Goal: Transaction & Acquisition: Book appointment/travel/reservation

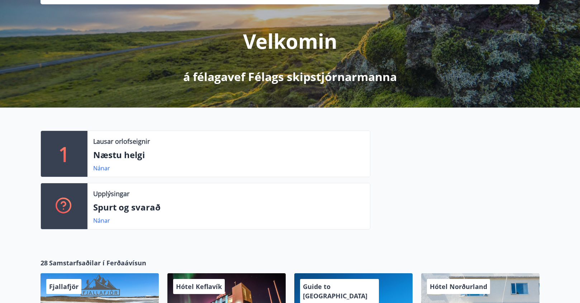
scroll to position [72, 0]
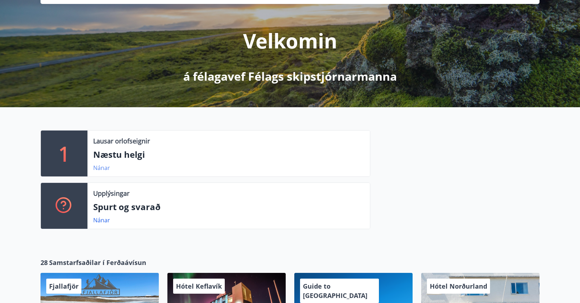
click at [101, 167] on link "Nánar" at bounding box center [101, 168] width 17 height 8
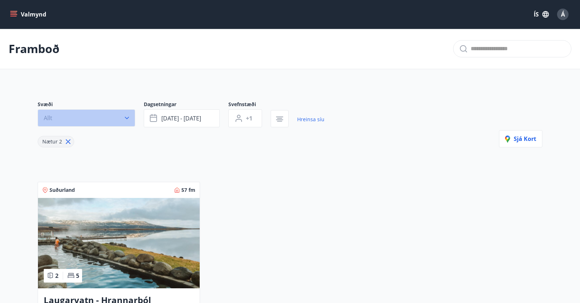
click at [123, 119] on button "Allt" at bounding box center [86, 117] width 97 height 17
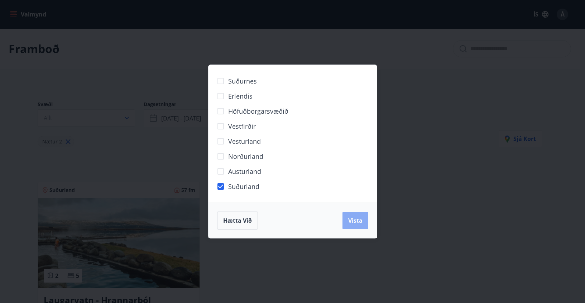
click at [355, 220] on span "Vista" at bounding box center [355, 221] width 14 height 8
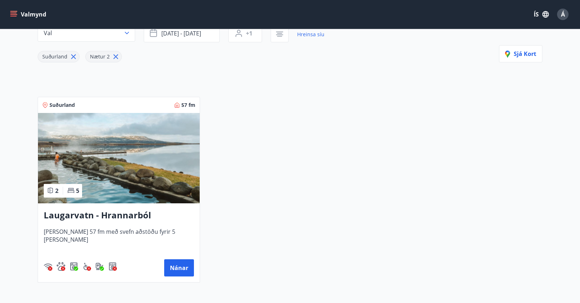
scroll to position [108, 0]
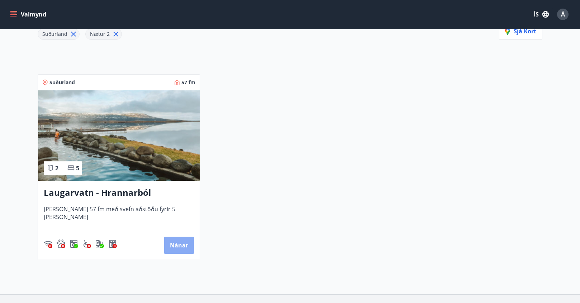
click at [181, 244] on button "Nánar" at bounding box center [179, 245] width 30 height 17
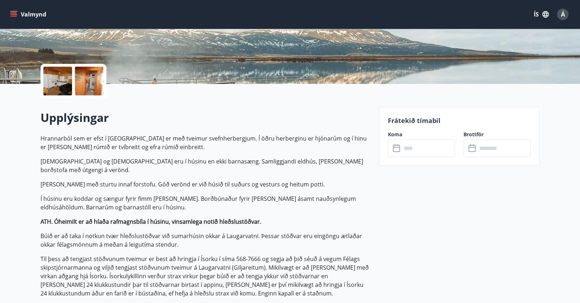
scroll to position [143, 0]
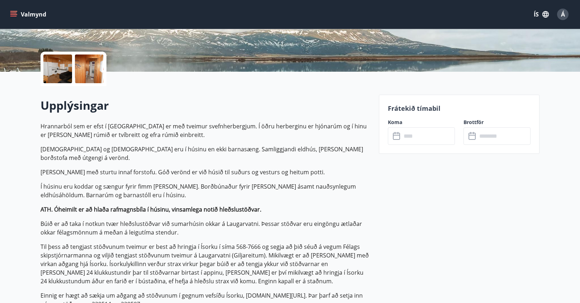
click at [394, 135] on icon at bounding box center [396, 135] width 7 height 1
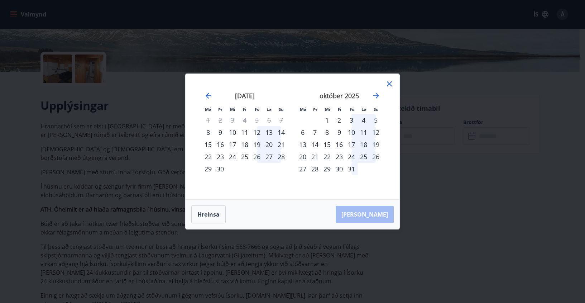
click at [258, 133] on div "12" at bounding box center [257, 132] width 12 height 12
click at [283, 132] on div "14" at bounding box center [281, 132] width 12 height 12
click at [257, 131] on div "12" at bounding box center [257, 132] width 12 height 12
click at [260, 131] on div "12" at bounding box center [257, 132] width 12 height 12
click at [372, 216] on div "Hreinsa Taka Frá" at bounding box center [293, 214] width 214 height 29
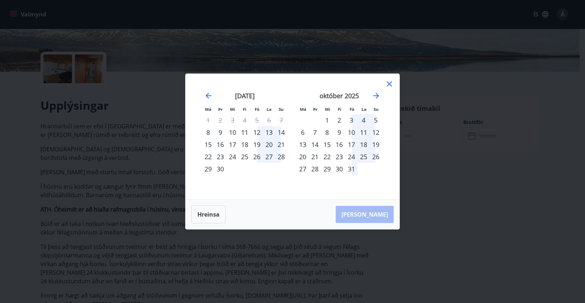
click at [274, 133] on div "13" at bounding box center [269, 132] width 12 height 12
click at [376, 95] on icon "Move forward to switch to the next month." at bounding box center [376, 95] width 9 height 9
drag, startPoint x: 206, startPoint y: 96, endPoint x: 269, endPoint y: 94, distance: 62.8
click at [208, 95] on icon "Move backward to switch to the previous month." at bounding box center [208, 95] width 9 height 9
click at [390, 84] on icon at bounding box center [389, 84] width 1 height 1
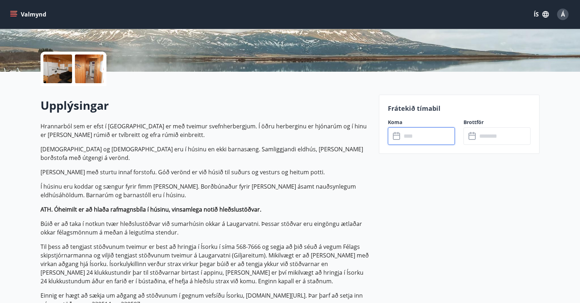
click at [411, 135] on input "text" at bounding box center [427, 136] width 53 height 18
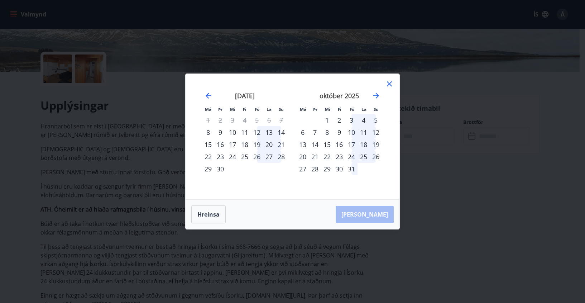
click at [258, 131] on div "12" at bounding box center [257, 132] width 12 height 12
click at [282, 132] on div "14" at bounding box center [281, 132] width 12 height 12
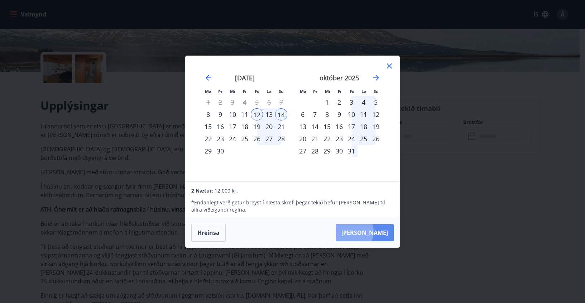
click at [372, 231] on button "Taka Frá" at bounding box center [365, 232] width 58 height 17
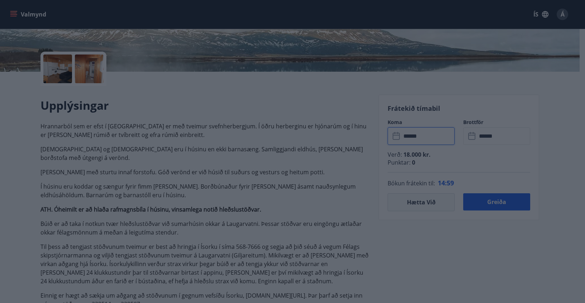
type input "******"
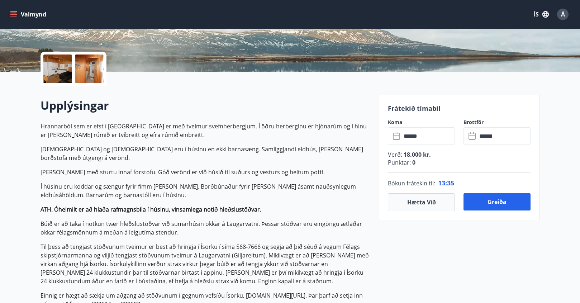
click at [396, 137] on icon at bounding box center [397, 136] width 9 height 9
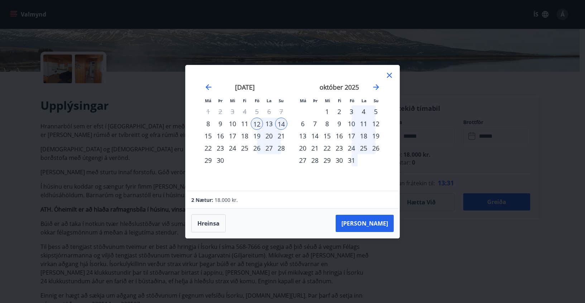
click at [259, 123] on div "12" at bounding box center [257, 124] width 12 height 12
click at [373, 223] on button "Taka Frá" at bounding box center [365, 223] width 58 height 17
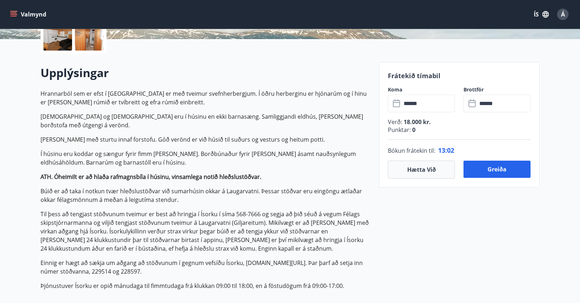
scroll to position [179, 0]
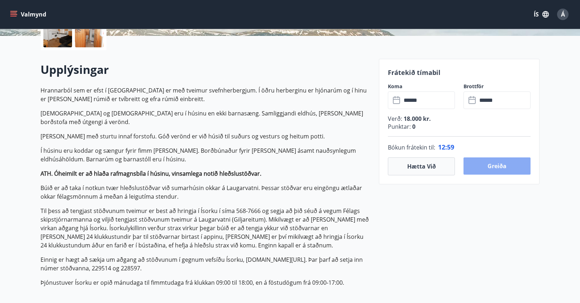
click at [494, 165] on button "Greiða" at bounding box center [496, 165] width 67 height 17
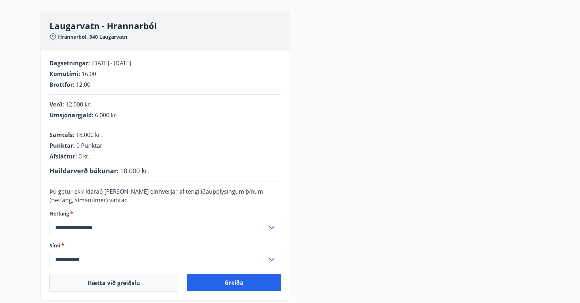
scroll to position [179, 0]
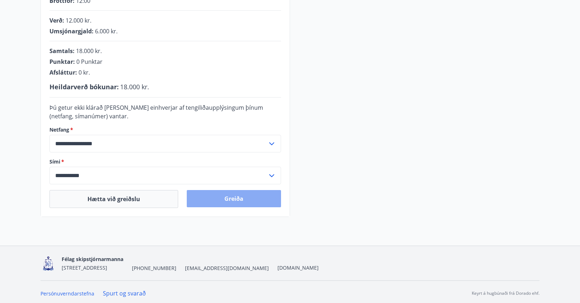
click at [228, 195] on button "Greiða" at bounding box center [234, 198] width 94 height 17
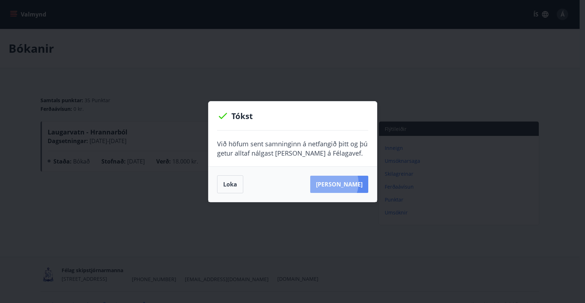
click at [342, 183] on button "[PERSON_NAME]" at bounding box center [339, 184] width 58 height 17
click at [233, 189] on button "Loka" at bounding box center [230, 184] width 26 height 18
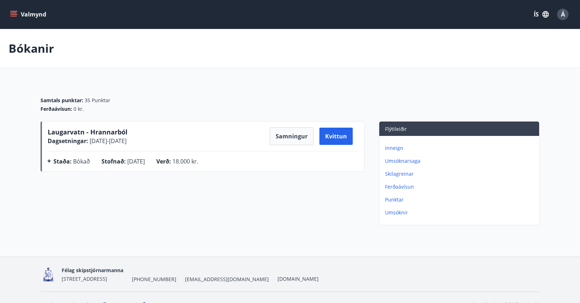
click at [394, 148] on p "Inneign" at bounding box center [460, 147] width 151 height 7
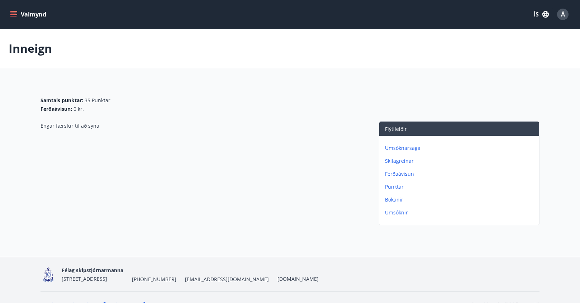
click at [394, 185] on p "Punktar" at bounding box center [460, 186] width 151 height 7
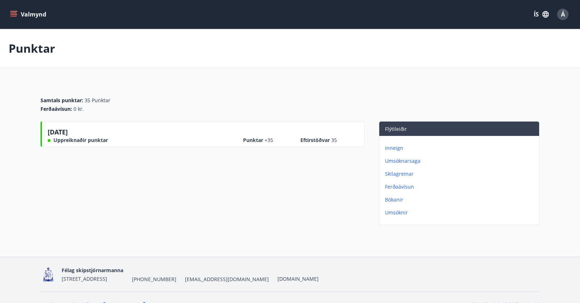
click at [396, 161] on p "Umsóknarsaga" at bounding box center [460, 160] width 151 height 7
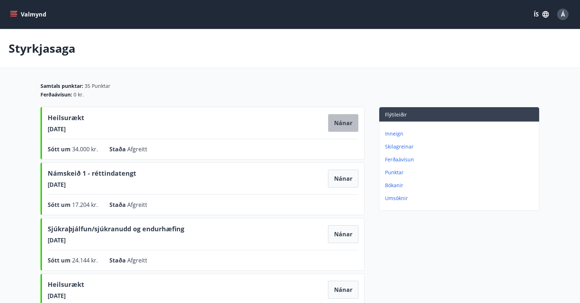
click at [346, 122] on button "Nánar" at bounding box center [343, 123] width 30 height 18
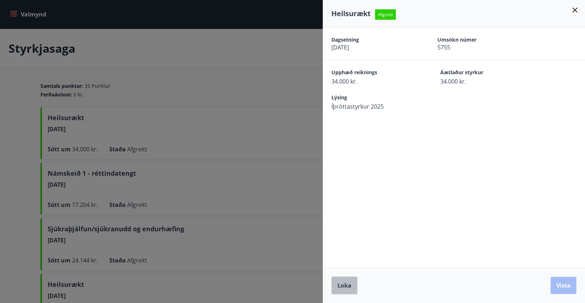
click at [343, 287] on span "Loka" at bounding box center [345, 285] width 14 height 8
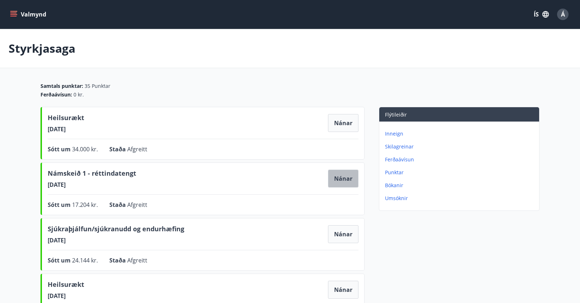
click at [343, 178] on button "Nánar" at bounding box center [343, 179] width 30 height 18
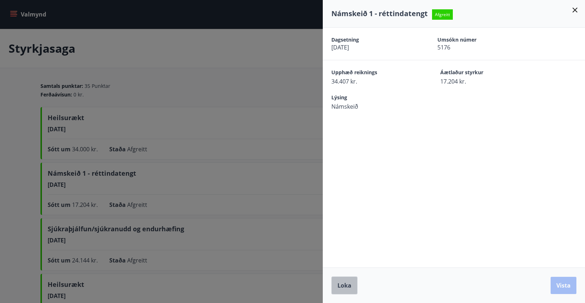
click at [345, 285] on span "Loka" at bounding box center [345, 285] width 14 height 8
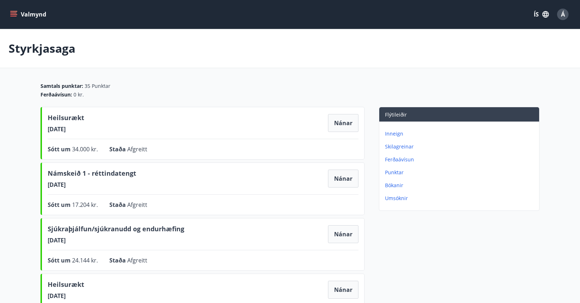
click at [397, 160] on p "Ferðaávísun" at bounding box center [460, 159] width 151 height 7
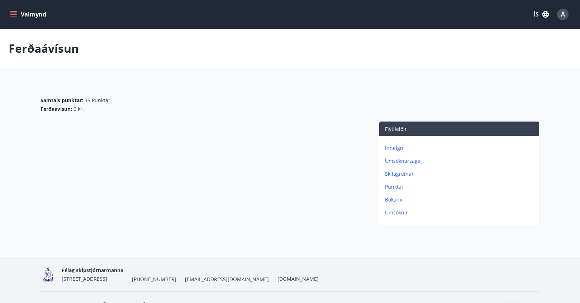
click at [396, 199] on p "Bókanir" at bounding box center [460, 199] width 151 height 7
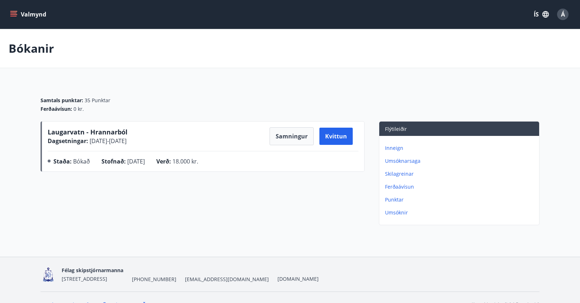
click at [392, 149] on p "Inneign" at bounding box center [460, 147] width 151 height 7
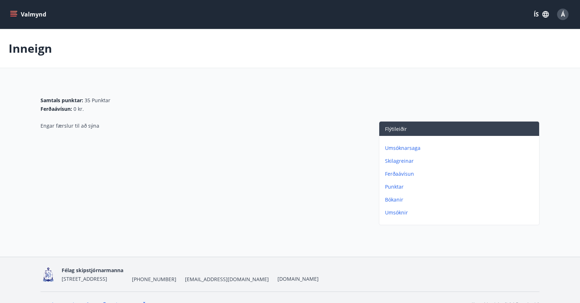
click at [401, 160] on p "Skilagreinar" at bounding box center [460, 160] width 151 height 7
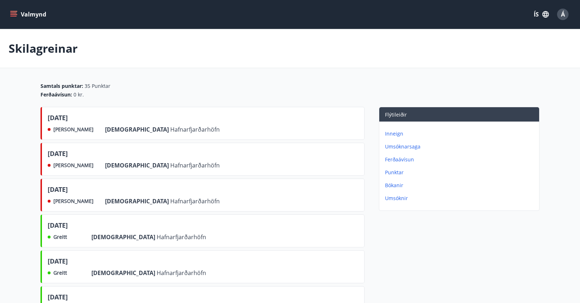
click at [396, 184] on p "Bókanir" at bounding box center [460, 185] width 151 height 7
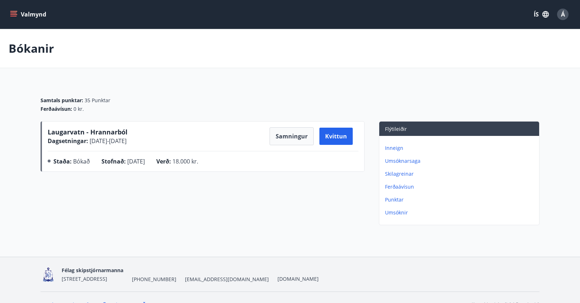
click at [398, 186] on p "Ferðaávísun" at bounding box center [460, 186] width 151 height 7
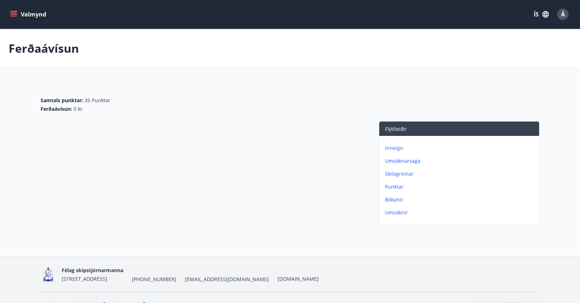
click at [395, 148] on p "Inneign" at bounding box center [460, 147] width 151 height 7
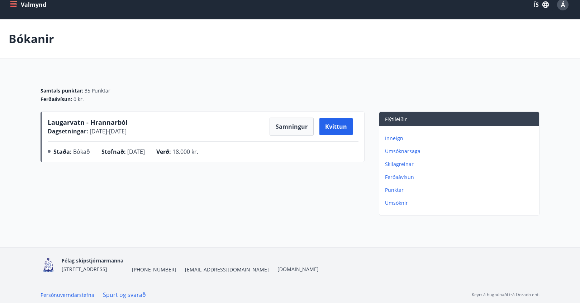
scroll to position [14, 0]
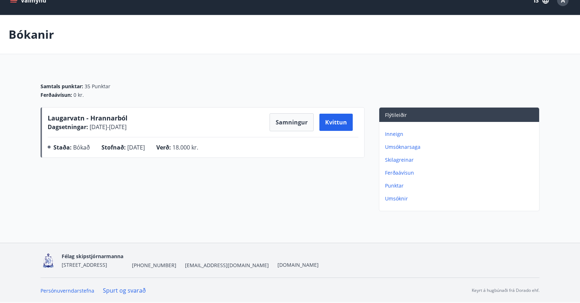
click at [396, 147] on p "Umsóknarsaga" at bounding box center [460, 146] width 151 height 7
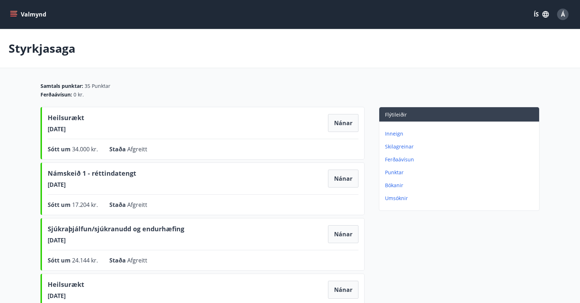
click at [392, 134] on p "Inneign" at bounding box center [460, 133] width 151 height 7
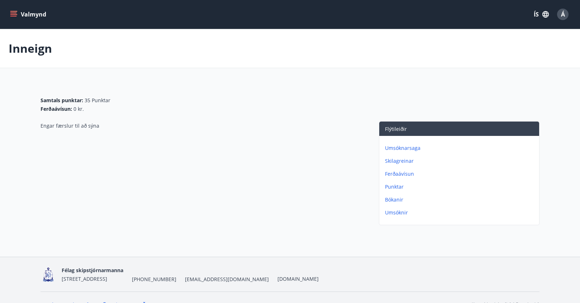
click at [394, 161] on p "Skilagreinar" at bounding box center [460, 160] width 151 height 7
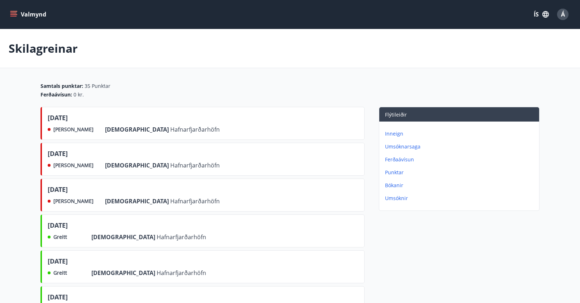
click at [184, 236] on div "[DATE] Greitt Frá Hafnarfjarðarhöfn" at bounding box center [203, 230] width 324 height 33
click at [107, 224] on div "[DATE]" at bounding box center [127, 226] width 158 height 12
click at [394, 173] on p "Punktar" at bounding box center [460, 172] width 151 height 7
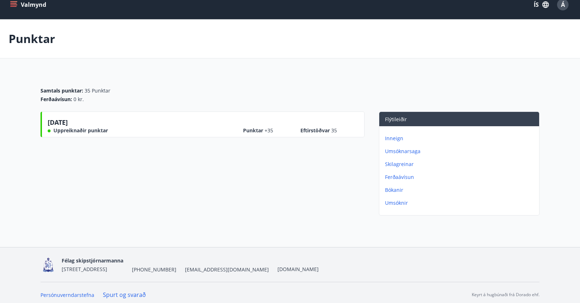
scroll to position [14, 0]
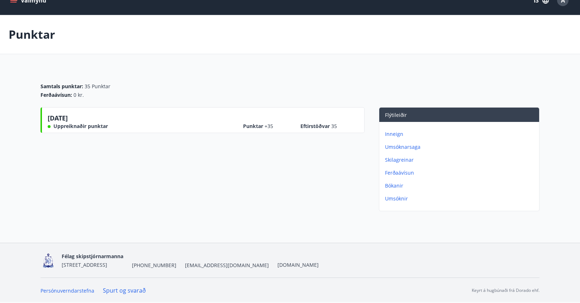
click at [396, 173] on p "Ferðaávísun" at bounding box center [460, 172] width 151 height 7
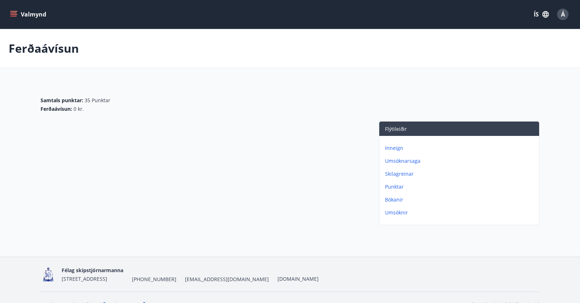
click at [390, 201] on p "Bókanir" at bounding box center [460, 199] width 151 height 7
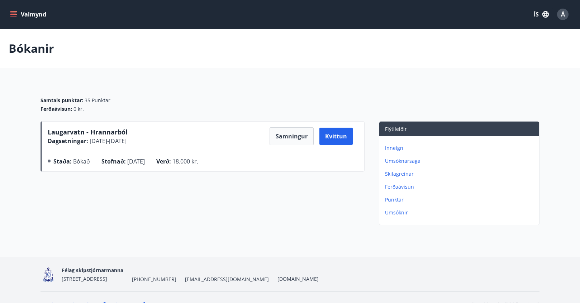
click at [398, 211] on p "Umsóknir" at bounding box center [460, 212] width 151 height 7
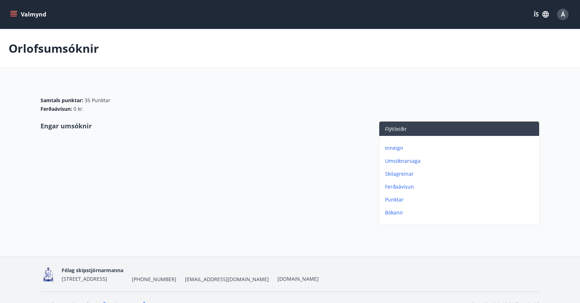
click at [13, 14] on icon "menu" at bounding box center [13, 14] width 7 height 7
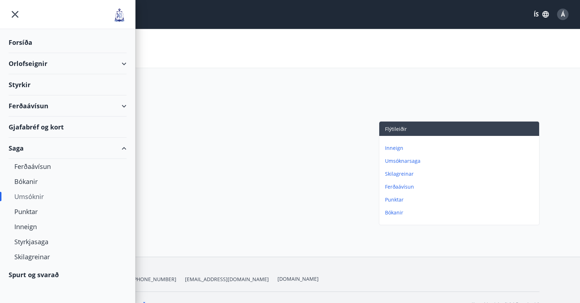
click at [32, 63] on div "Orlofseignir" at bounding box center [68, 63] width 118 height 21
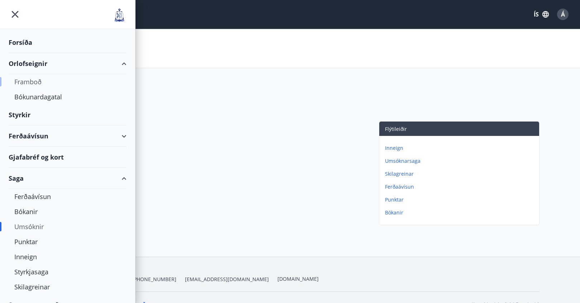
click at [32, 80] on div "Framboð" at bounding box center [67, 81] width 106 height 15
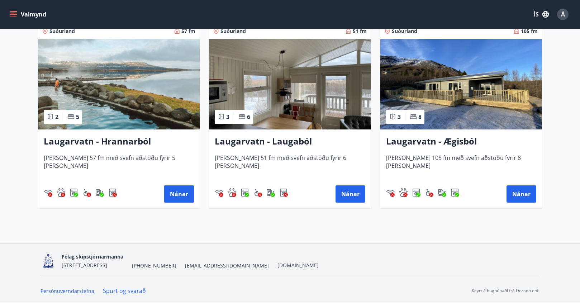
scroll to position [1113, 0]
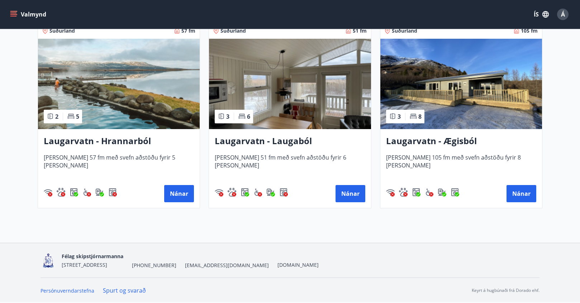
click at [90, 95] on img at bounding box center [119, 84] width 162 height 90
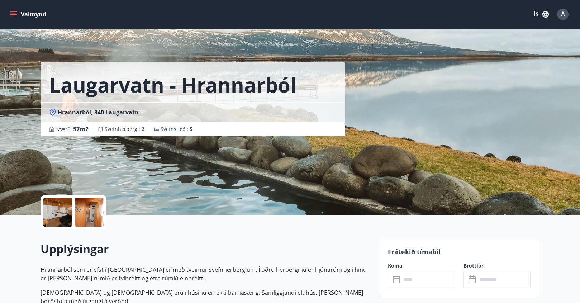
click at [55, 211] on div at bounding box center [57, 212] width 29 height 29
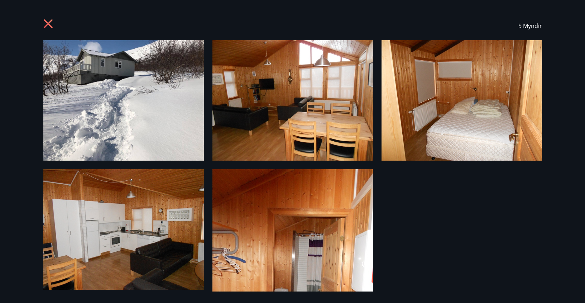
click at [127, 104] on img at bounding box center [123, 100] width 161 height 120
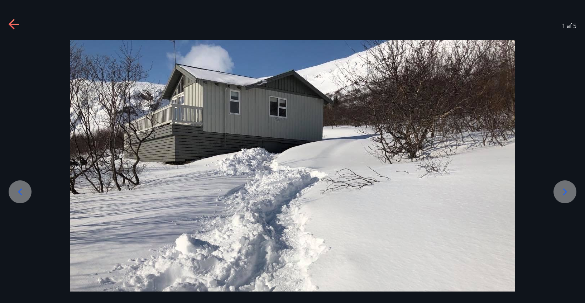
click at [564, 190] on icon at bounding box center [565, 191] width 11 height 11
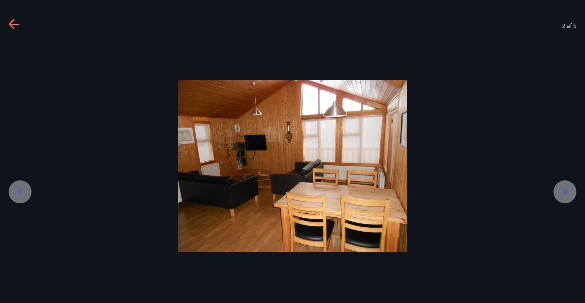
click at [564, 190] on icon at bounding box center [565, 191] width 11 height 11
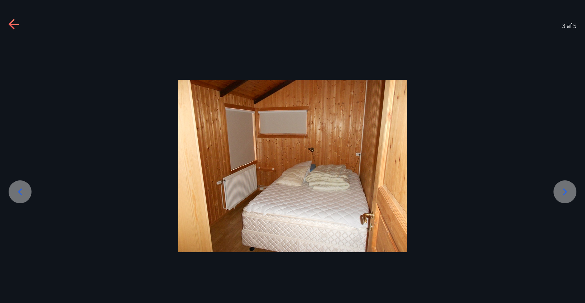
click at [564, 190] on icon at bounding box center [565, 191] width 11 height 11
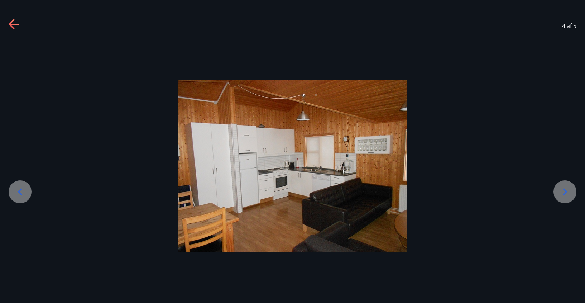
click at [564, 190] on icon at bounding box center [565, 191] width 11 height 11
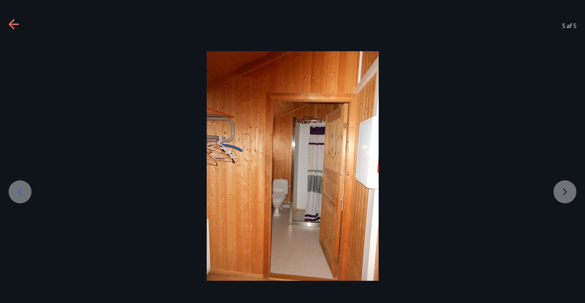
click at [564, 190] on div at bounding box center [292, 165] width 585 height 229
click at [10, 23] on icon at bounding box center [14, 24] width 11 height 11
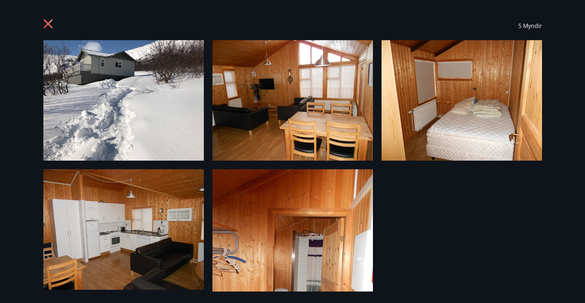
click at [49, 22] on icon at bounding box center [47, 23] width 9 height 9
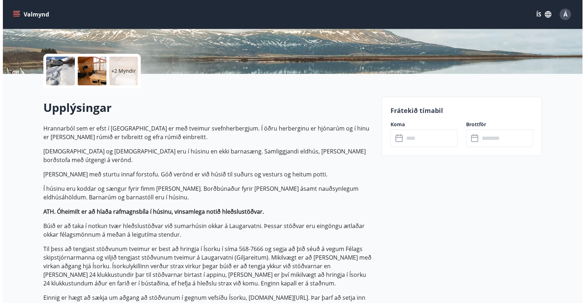
scroll to position [143, 0]
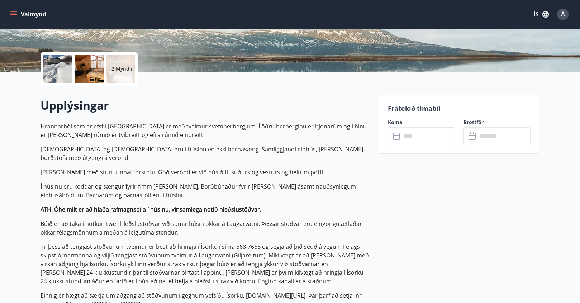
click at [62, 71] on div at bounding box center [57, 68] width 29 height 29
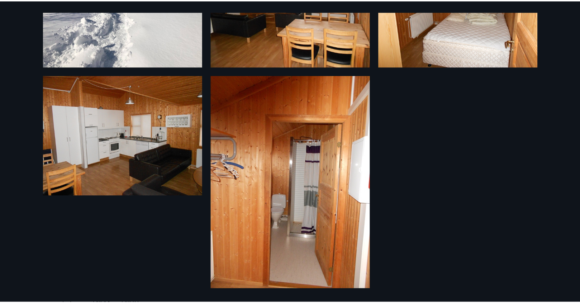
scroll to position [0, 0]
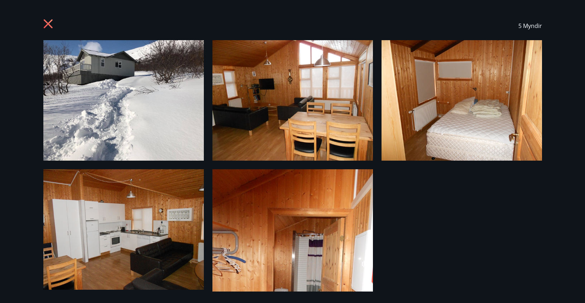
click at [49, 21] on icon at bounding box center [48, 24] width 11 height 11
